Goal: Task Accomplishment & Management: Use online tool/utility

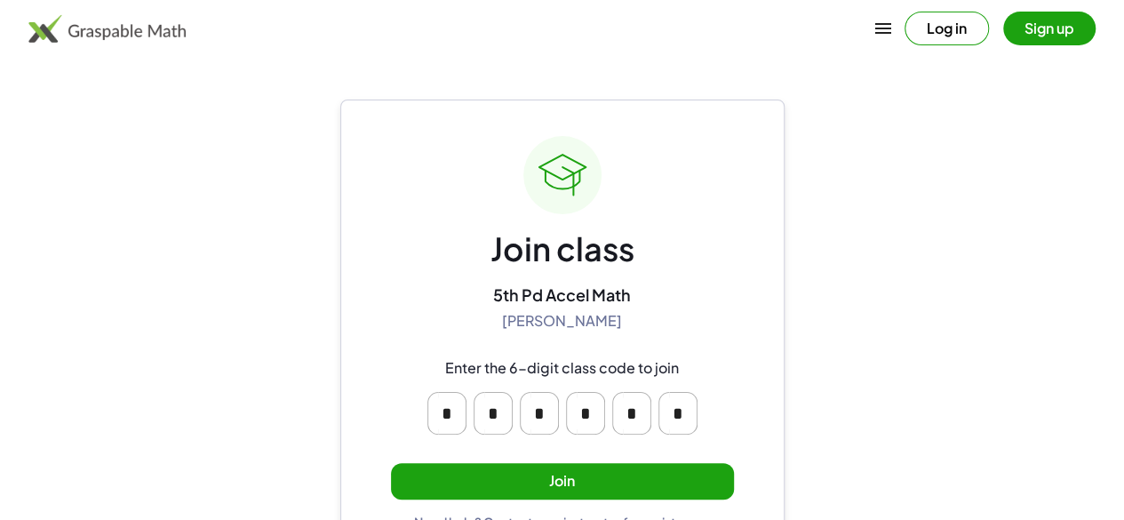
scroll to position [44, 0]
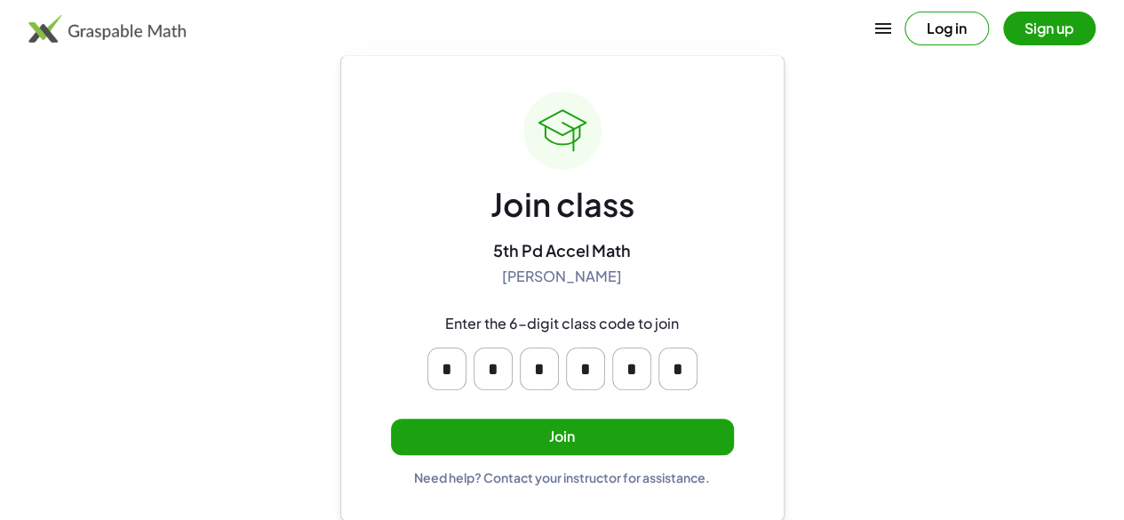
click at [647, 446] on button "Join" at bounding box center [562, 436] width 343 height 36
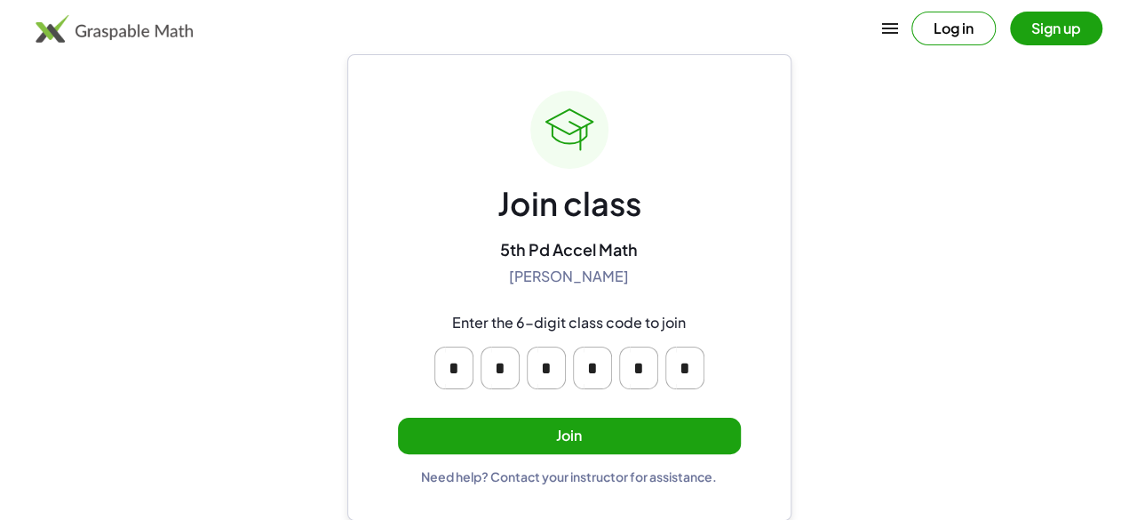
scroll to position [0, 0]
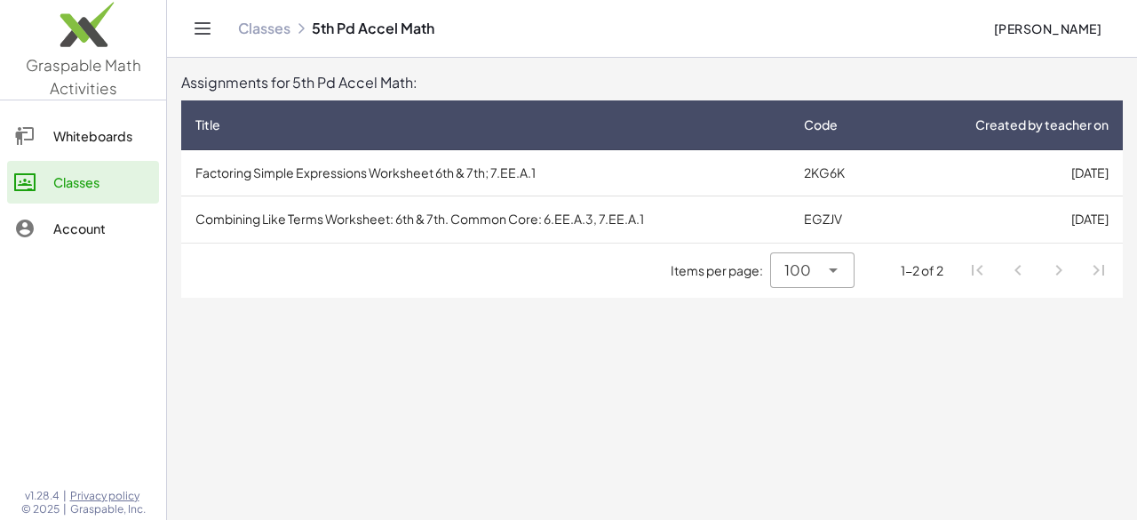
click at [449, 211] on td "Combining Like Terms Worksheet: 6th & 7th. Common Core: 6.EE.A.3, 7.EE.A.1" at bounding box center [485, 219] width 608 height 46
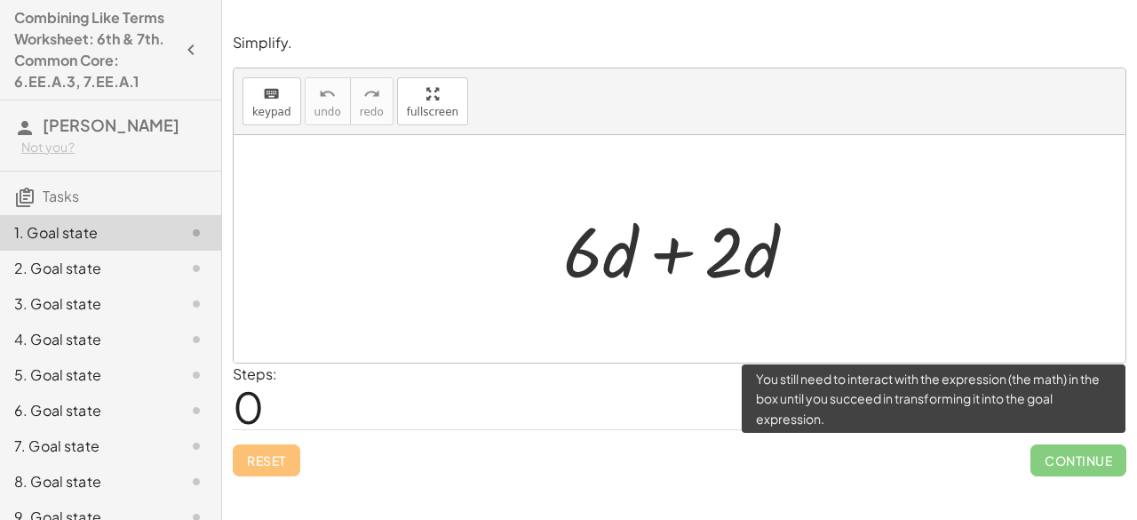
click at [1081, 457] on span "Continue" at bounding box center [1078, 460] width 96 height 32
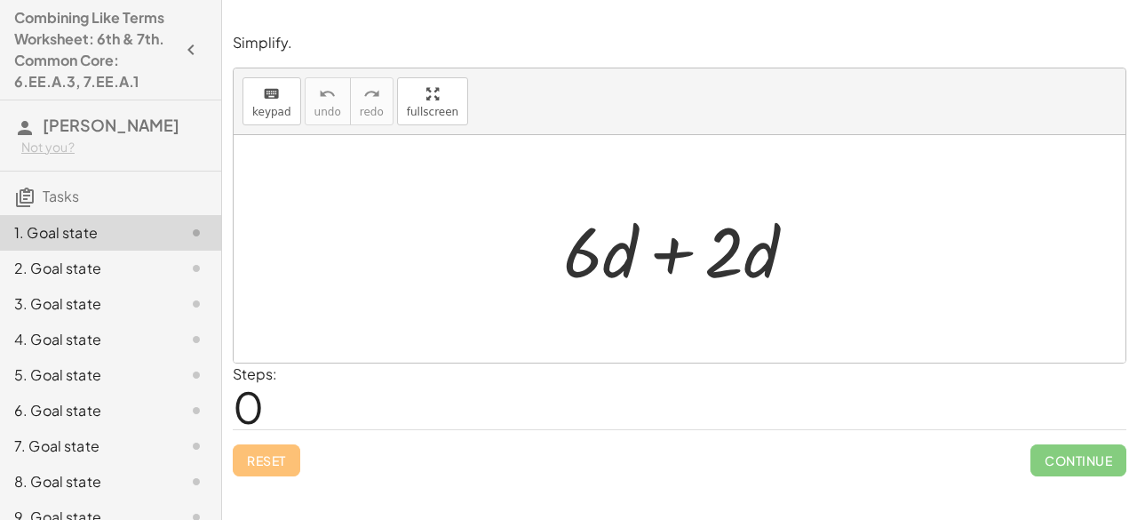
click at [265, 395] on div "Steps: 0" at bounding box center [255, 396] width 44 height 66
click at [260, 116] on span "keypad" at bounding box center [271, 112] width 39 height 12
click at [677, 244] on div at bounding box center [686, 248] width 265 height 91
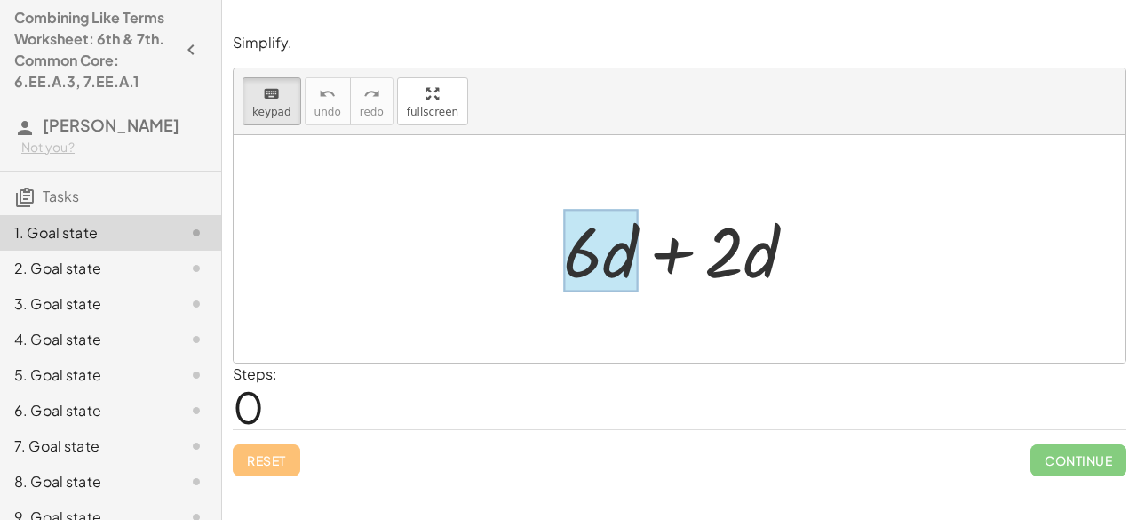
click at [612, 260] on div at bounding box center [600, 251] width 75 height 83
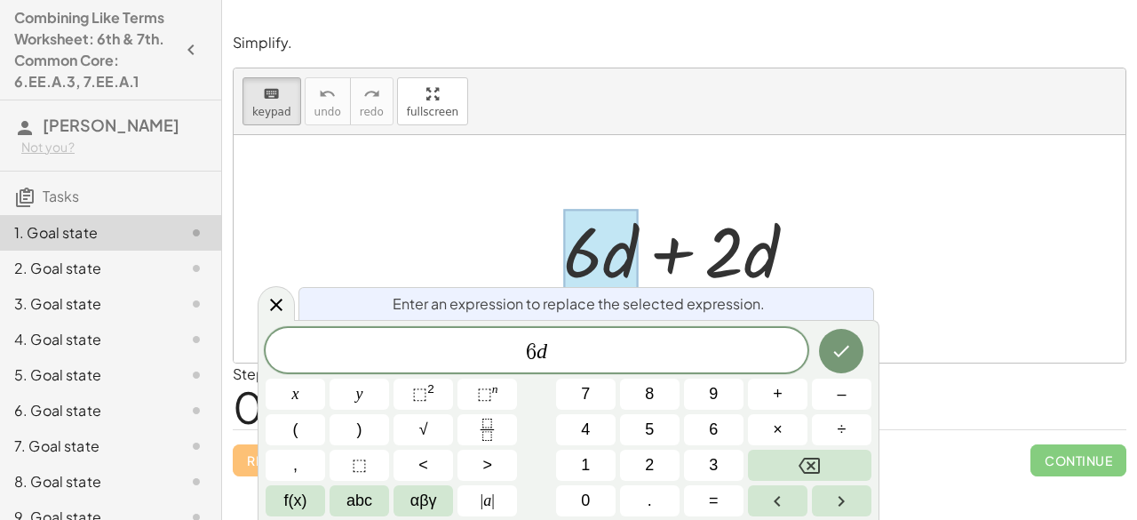
click at [612, 260] on div at bounding box center [600, 251] width 75 height 83
click at [675, 275] on div at bounding box center [686, 248] width 265 height 91
click at [272, 307] on icon at bounding box center [276, 304] width 12 height 12
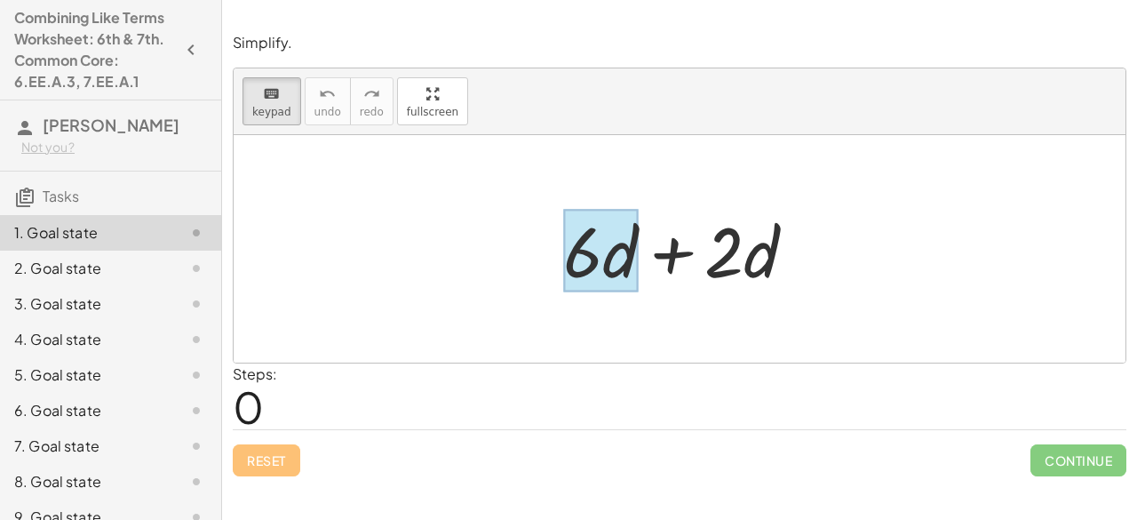
click at [632, 251] on div at bounding box center [600, 251] width 75 height 83
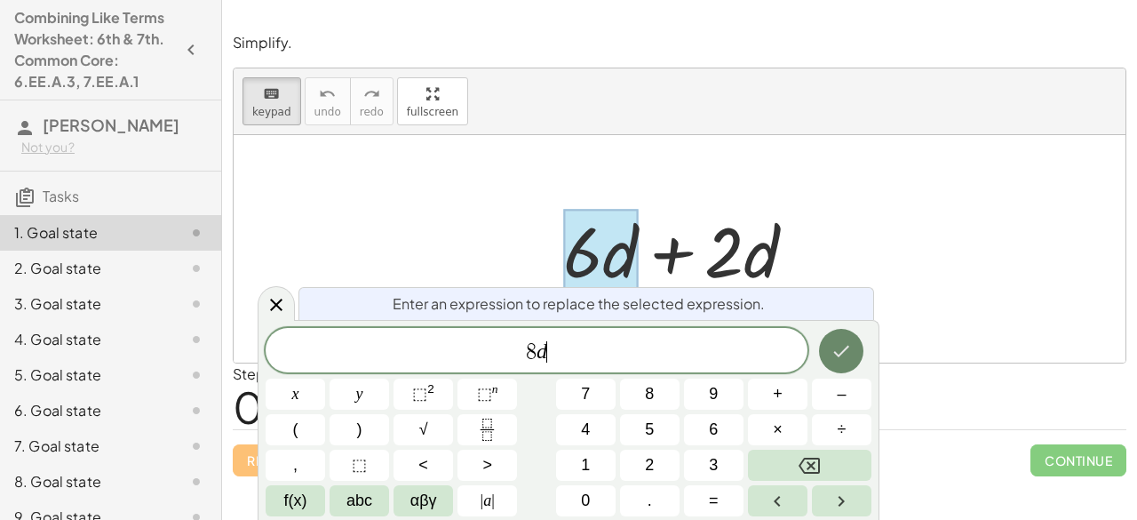
click at [853, 365] on button "Done" at bounding box center [841, 351] width 44 height 44
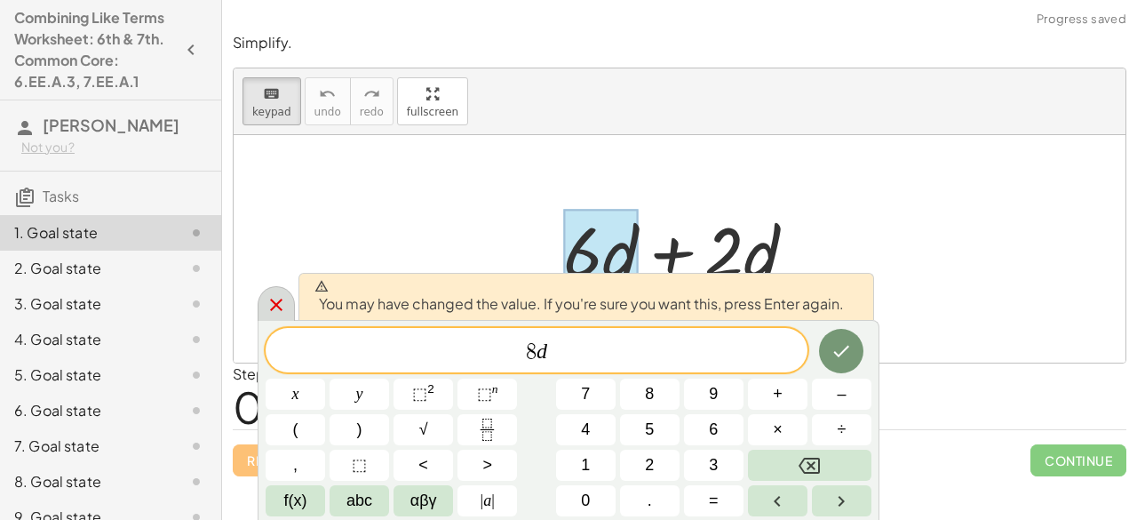
click at [270, 307] on icon at bounding box center [276, 304] width 21 height 21
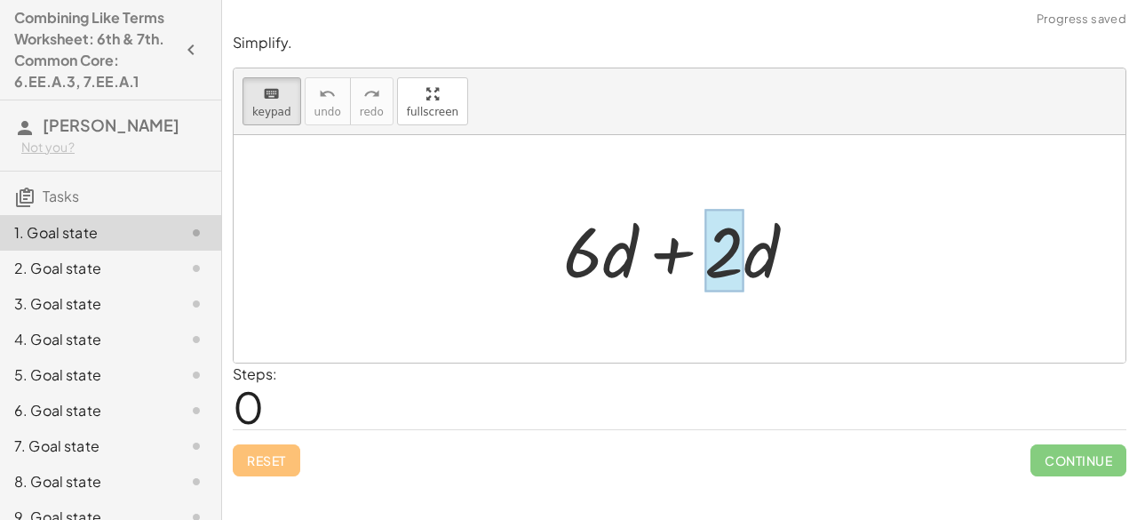
click at [732, 268] on div at bounding box center [723, 251] width 39 height 83
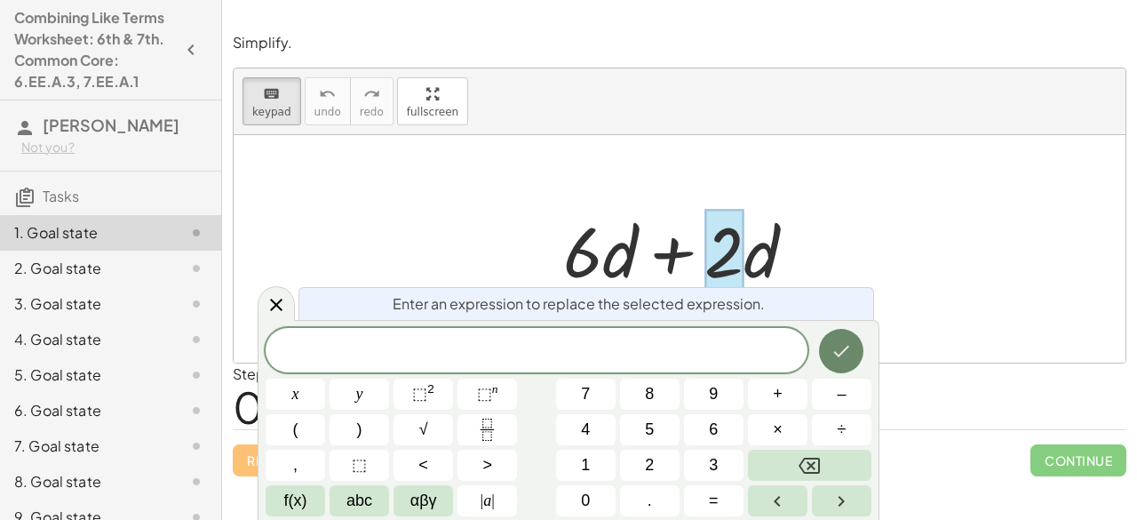
click at [833, 349] on icon "Done" at bounding box center [840, 350] width 21 height 21
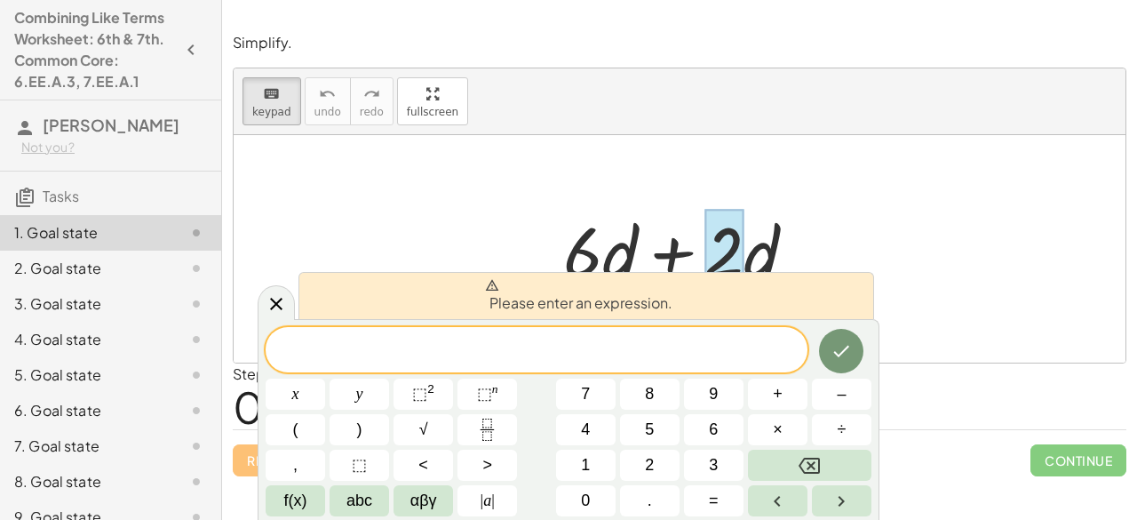
click at [755, 251] on div at bounding box center [686, 248] width 265 height 91
click at [275, 300] on icon at bounding box center [276, 303] width 21 height 21
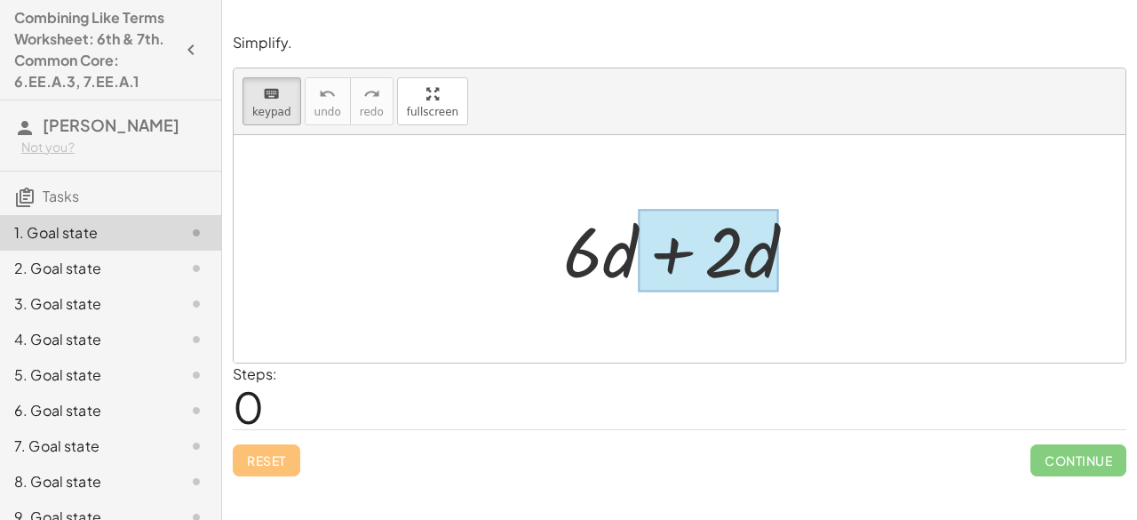
click at [771, 275] on div at bounding box center [708, 251] width 141 height 83
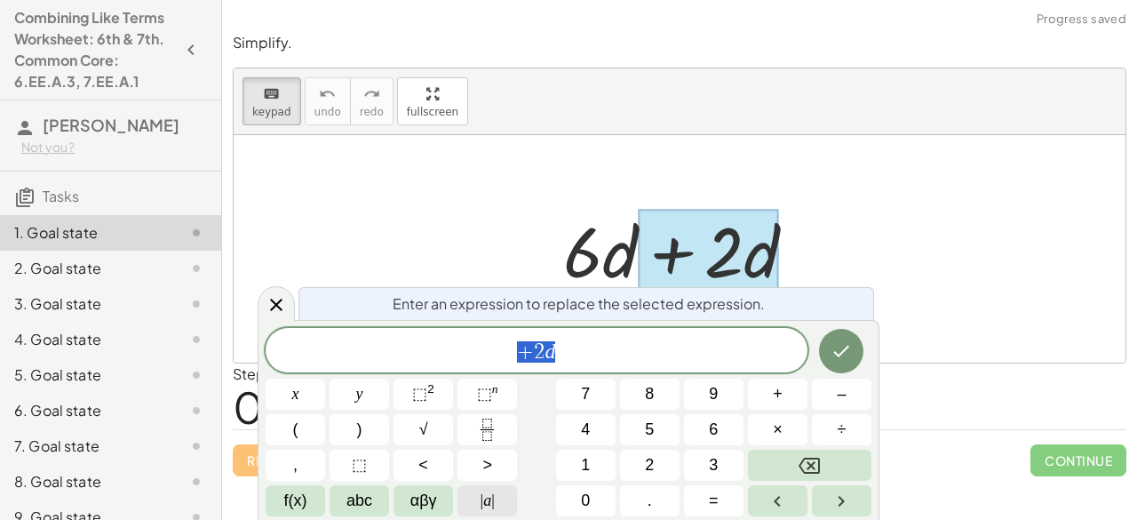
click at [511, 493] on button "| a |" at bounding box center [487, 500] width 60 height 31
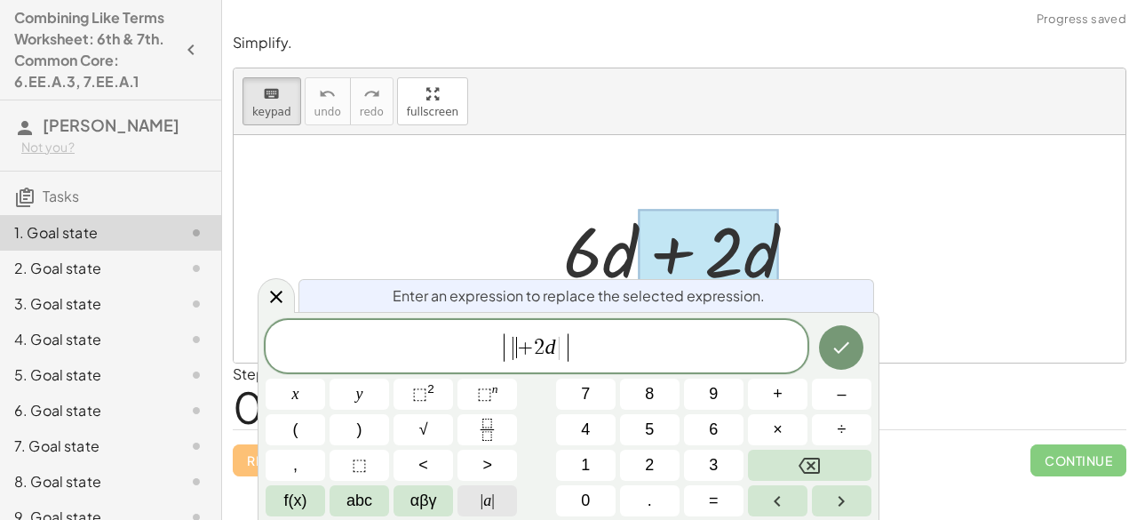
click at [511, 493] on button "| a |" at bounding box center [487, 500] width 60 height 31
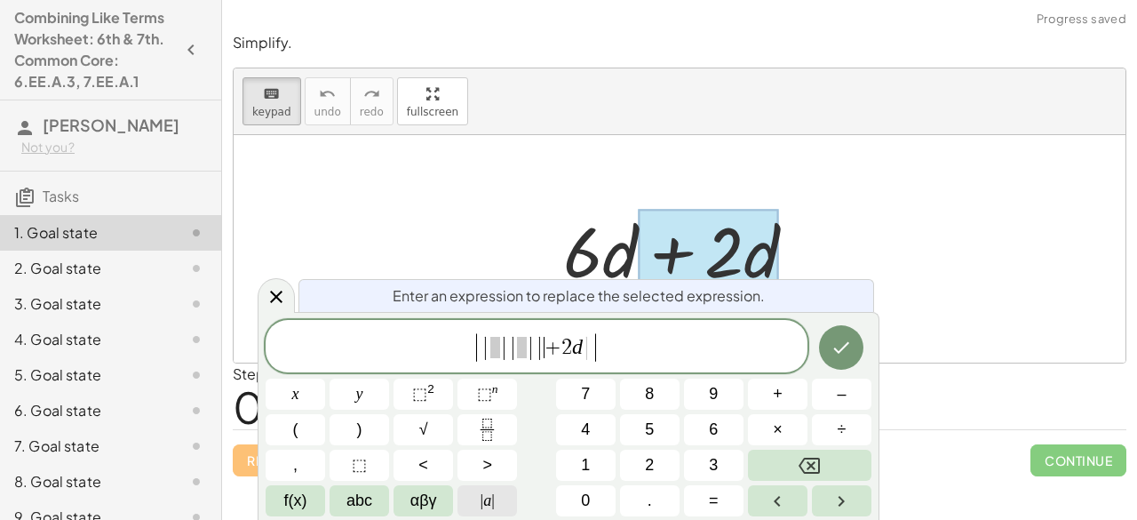
click at [511, 493] on button "| a |" at bounding box center [487, 500] width 60 height 31
click at [826, 354] on button "Done" at bounding box center [841, 347] width 44 height 44
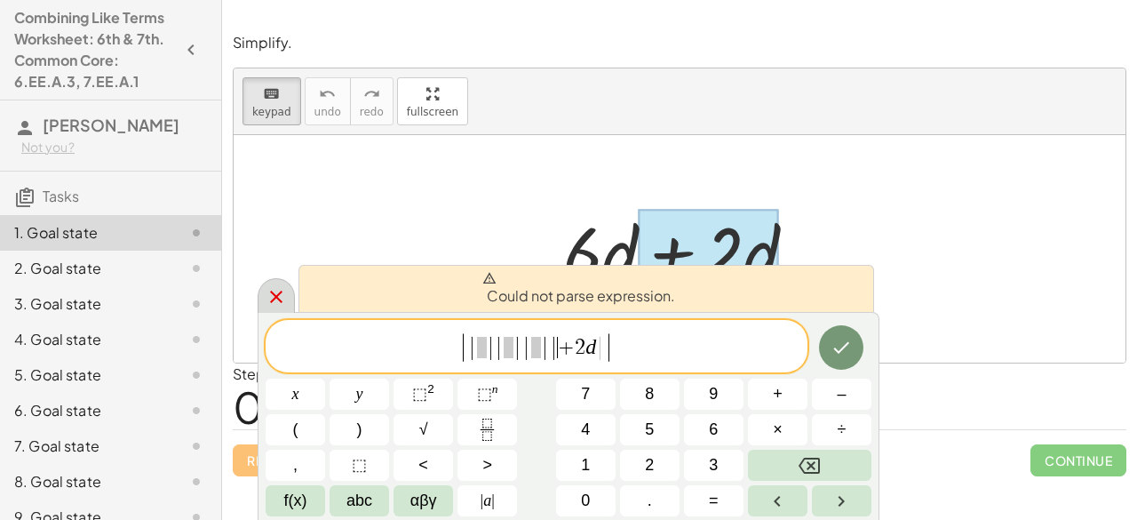
click at [288, 295] on div at bounding box center [276, 295] width 37 height 35
